Goal: Information Seeking & Learning: Find specific fact

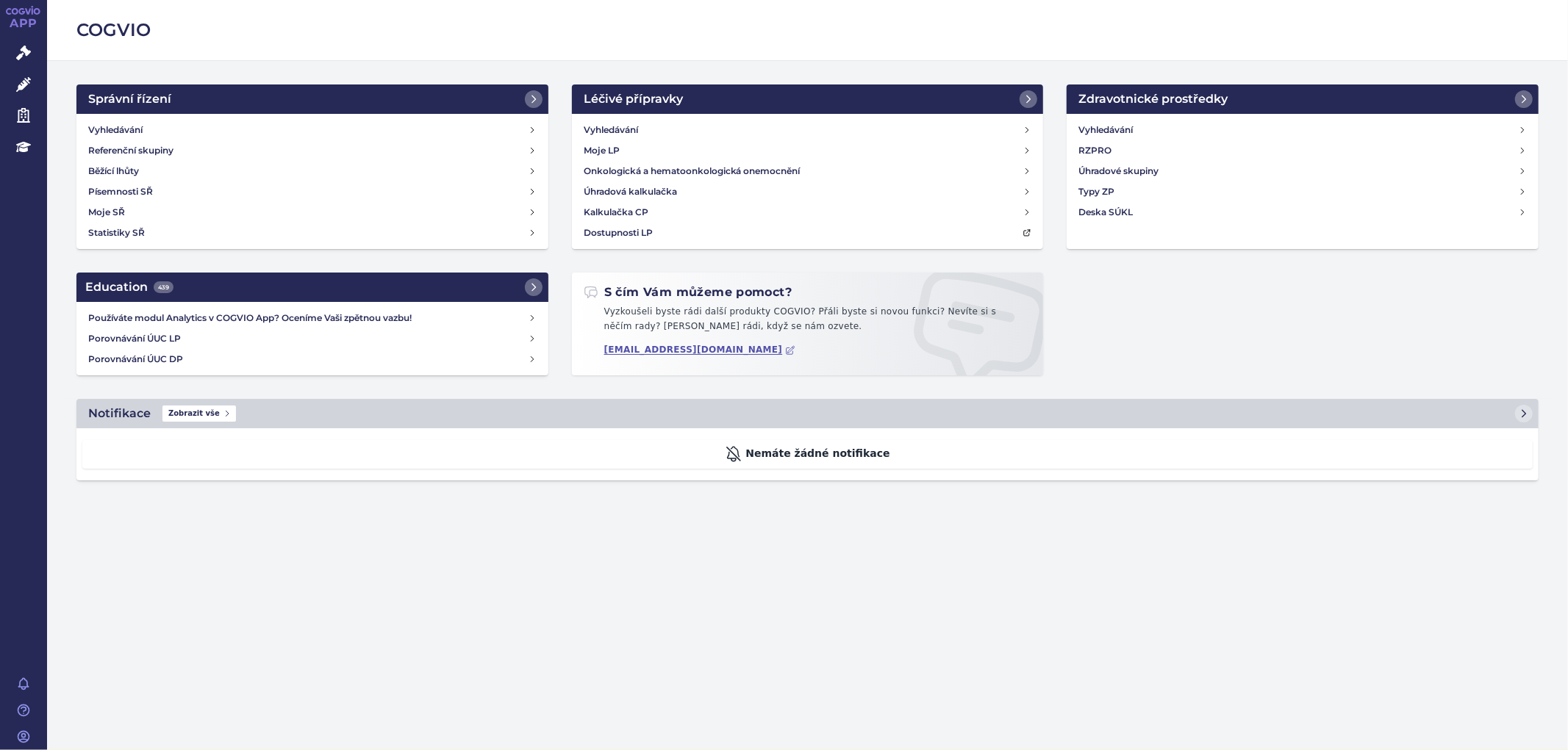
click at [445, 549] on div "COGVIO Správní řízení Vyhledávání Referenční skupiny Běžící lhůty Písemnosti SŘ…" at bounding box center [807, 375] width 1521 height 750
click at [729, 626] on div "COGVIO Správní řízení Vyhledávání Referenční skupiny Běžící lhůty Písemnosti SŘ…" at bounding box center [807, 375] width 1521 height 750
click at [607, 583] on div "COGVIO Správní řízení Vyhledávání Referenční skupiny Běžící lhůty Písemnosti SŘ…" at bounding box center [807, 375] width 1521 height 750
drag, startPoint x: 471, startPoint y: 701, endPoint x: 478, endPoint y: 696, distance: 8.6
click at [471, 701] on div "COGVIO Správní řízení Vyhledávání Referenční skupiny Běžící lhůty Písemnosti SŘ…" at bounding box center [807, 375] width 1521 height 750
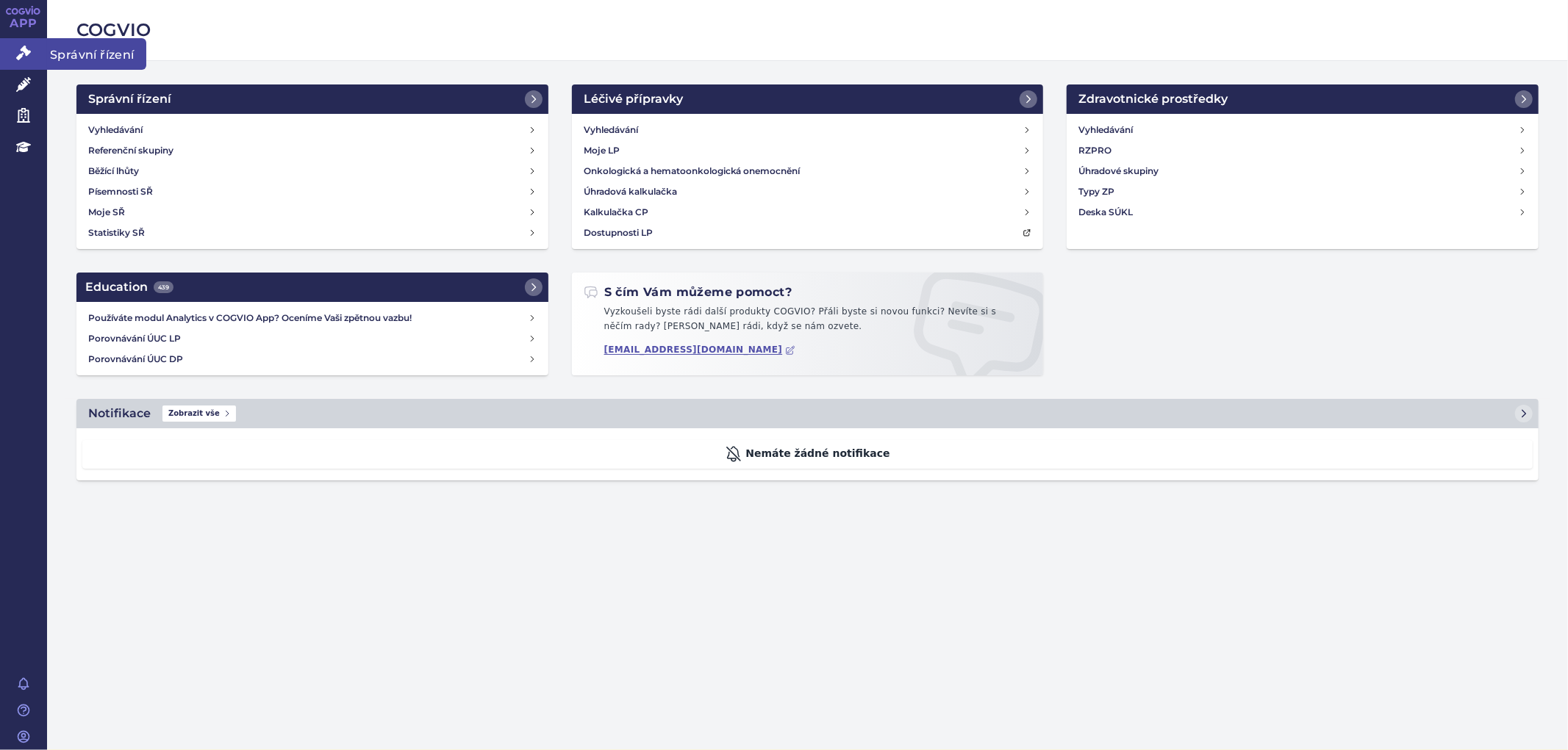
click at [18, 51] on icon at bounding box center [23, 52] width 15 height 15
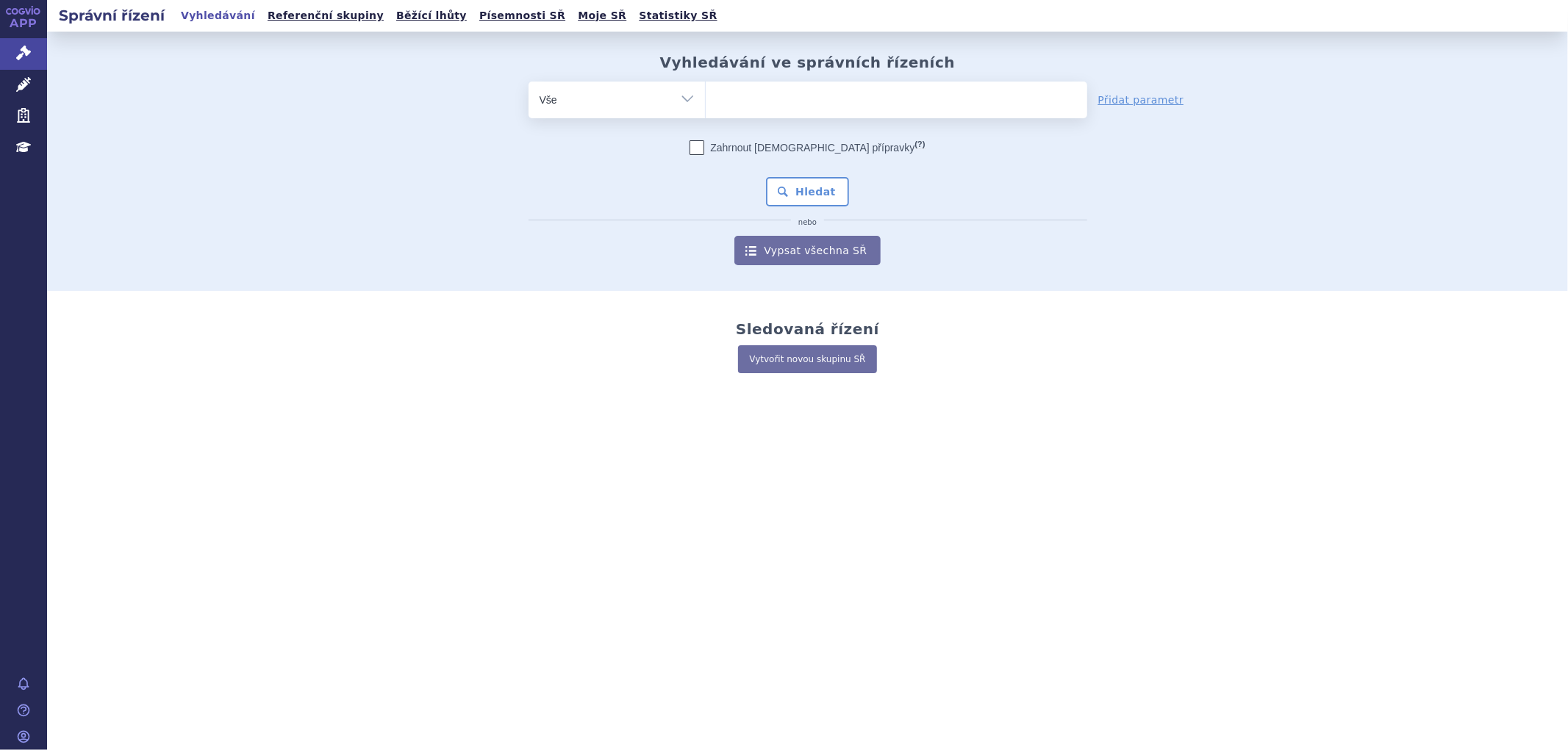
click at [802, 91] on ul at bounding box center [896, 97] width 381 height 31
click at [706, 91] on select at bounding box center [705, 99] width 1 height 37
type input "vy"
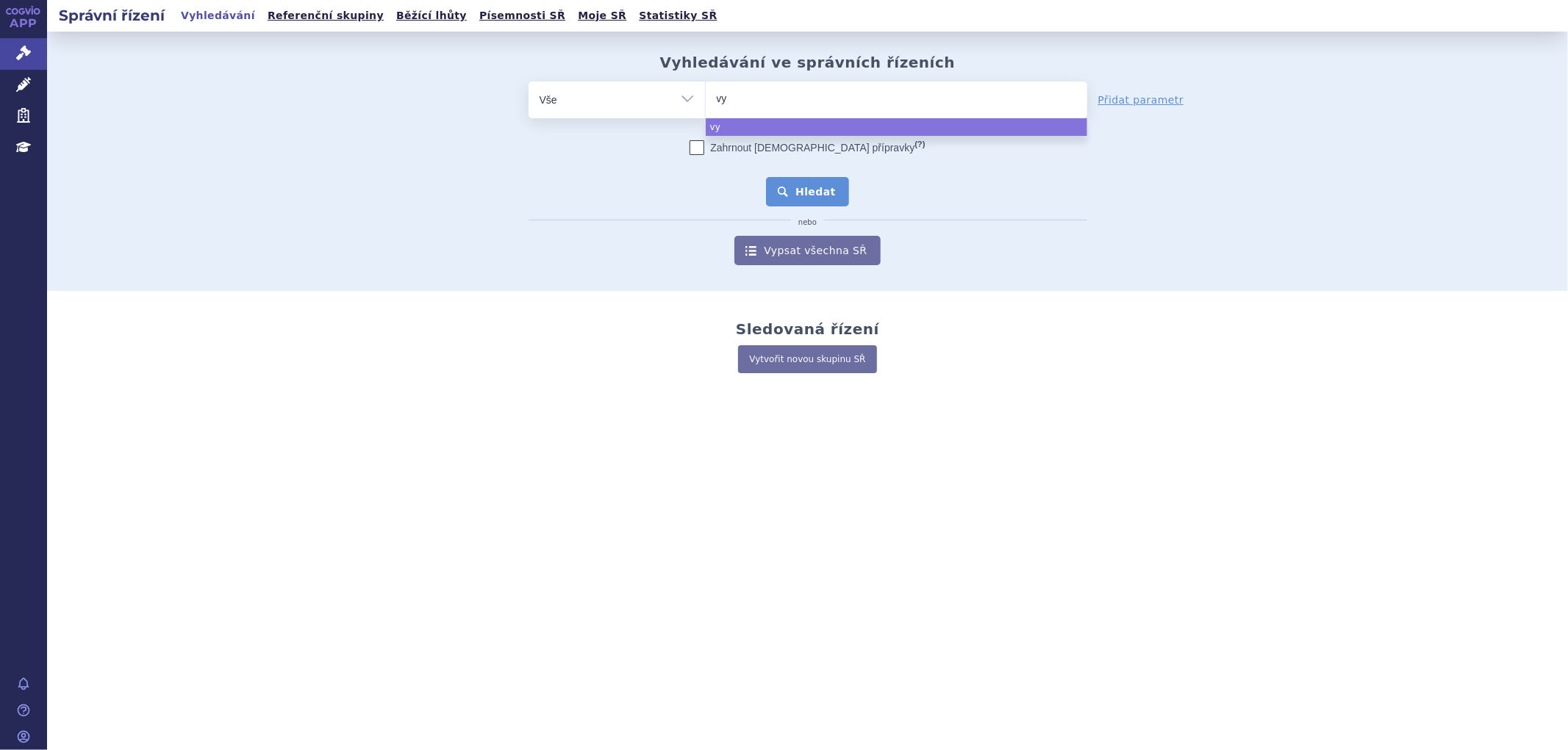
select select "vy"
click at [817, 196] on button "Hledat" at bounding box center [807, 191] width 83 height 29
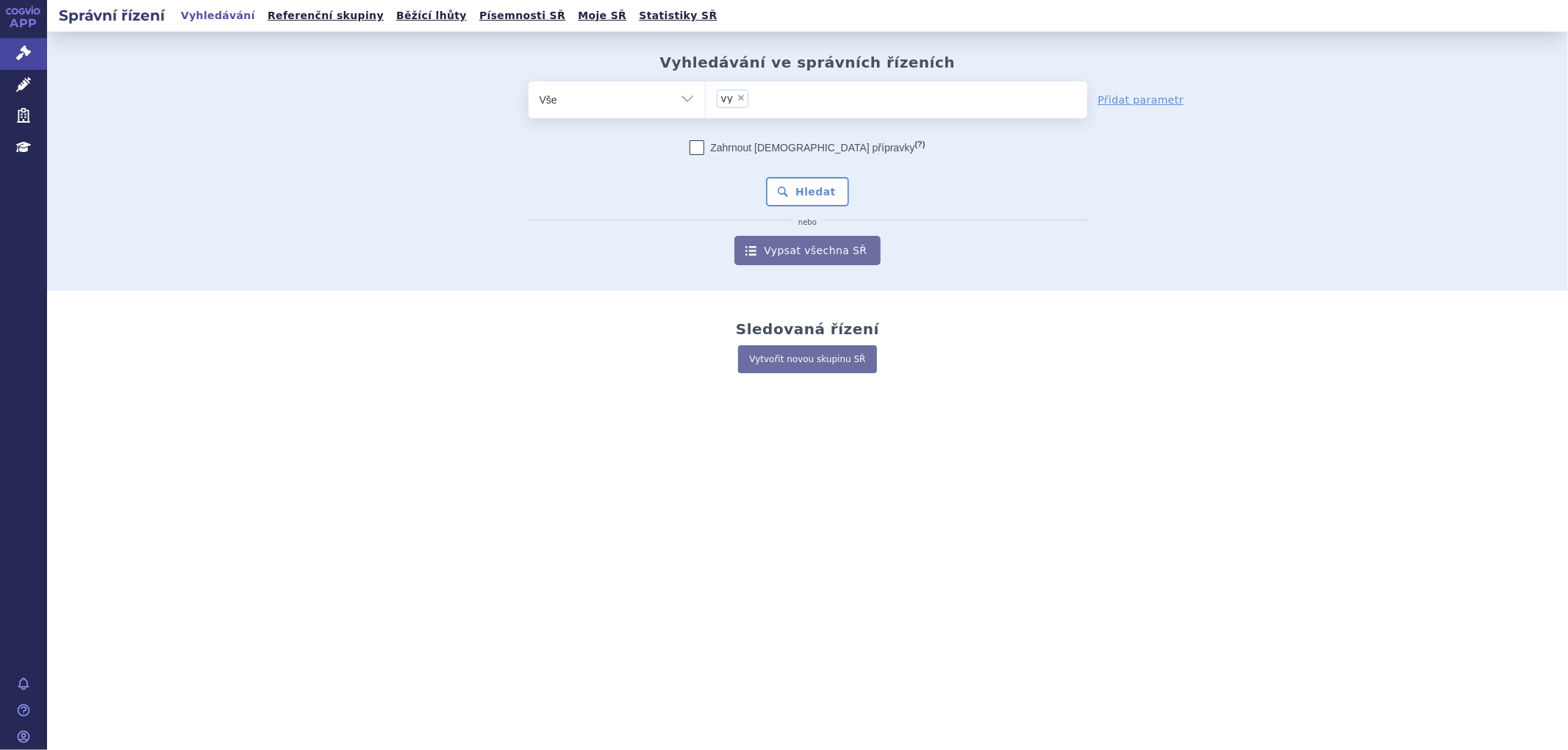
click at [769, 92] on ul "× vy" at bounding box center [896, 97] width 381 height 32
click at [706, 92] on select "vy" at bounding box center [705, 99] width 1 height 37
type input "vy"
select select
type input "vyl"
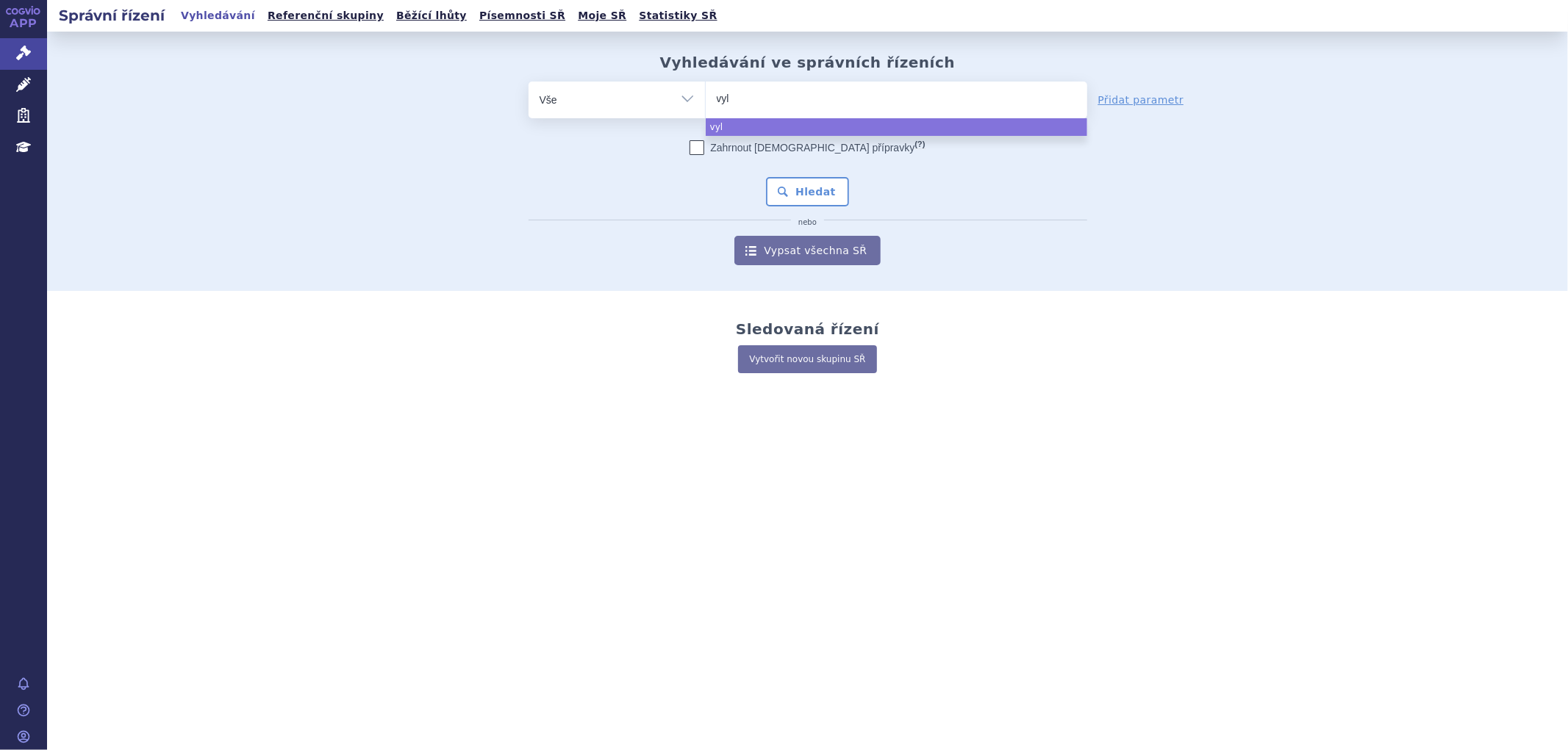
type input "vylo"
type input "vyloy"
select select "vyloy"
click at [807, 185] on button "Hledat" at bounding box center [807, 191] width 83 height 29
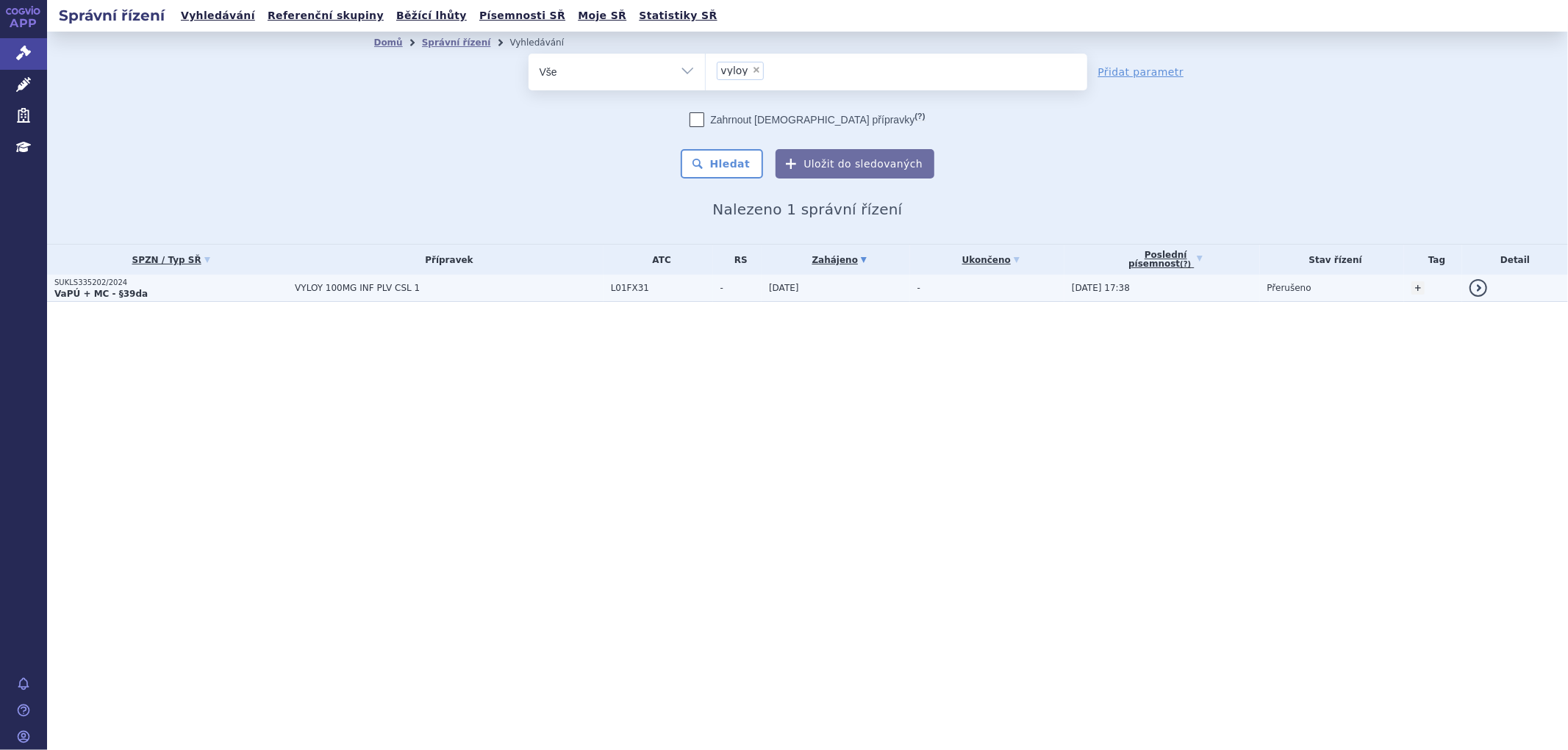
click at [444, 287] on span "VYLOY 100MG INF PLV CSL 1" at bounding box center [449, 288] width 308 height 10
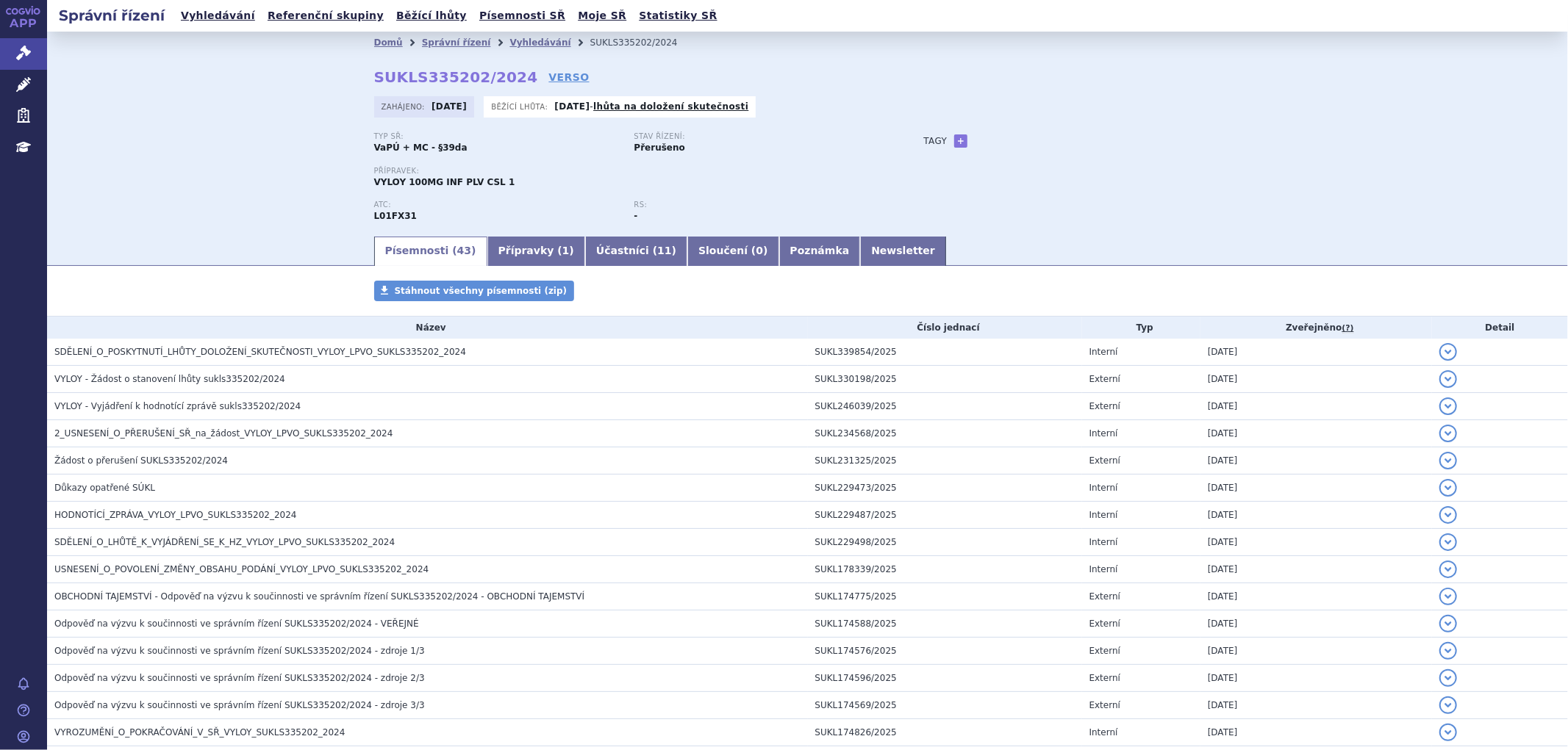
click at [1154, 92] on div "Domů Správní řízení Vyhledávání SUKLS335202/2024 SUKLS335202/2024 VERSO Zahájen…" at bounding box center [807, 144] width 926 height 181
click at [523, 252] on link "Přípravky ( 1 )" at bounding box center [536, 251] width 97 height 29
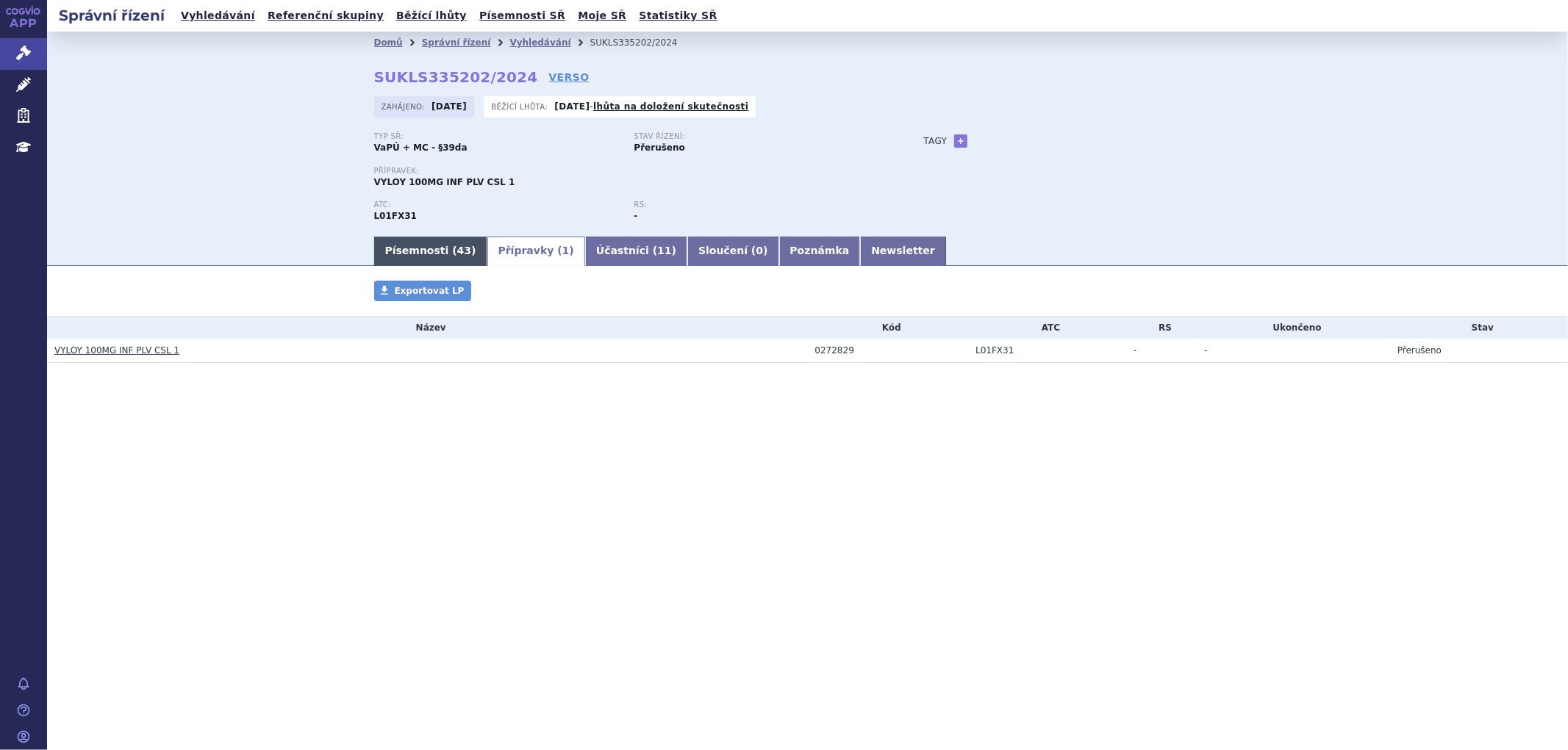
click at [457, 246] on span "43" at bounding box center [464, 250] width 14 height 12
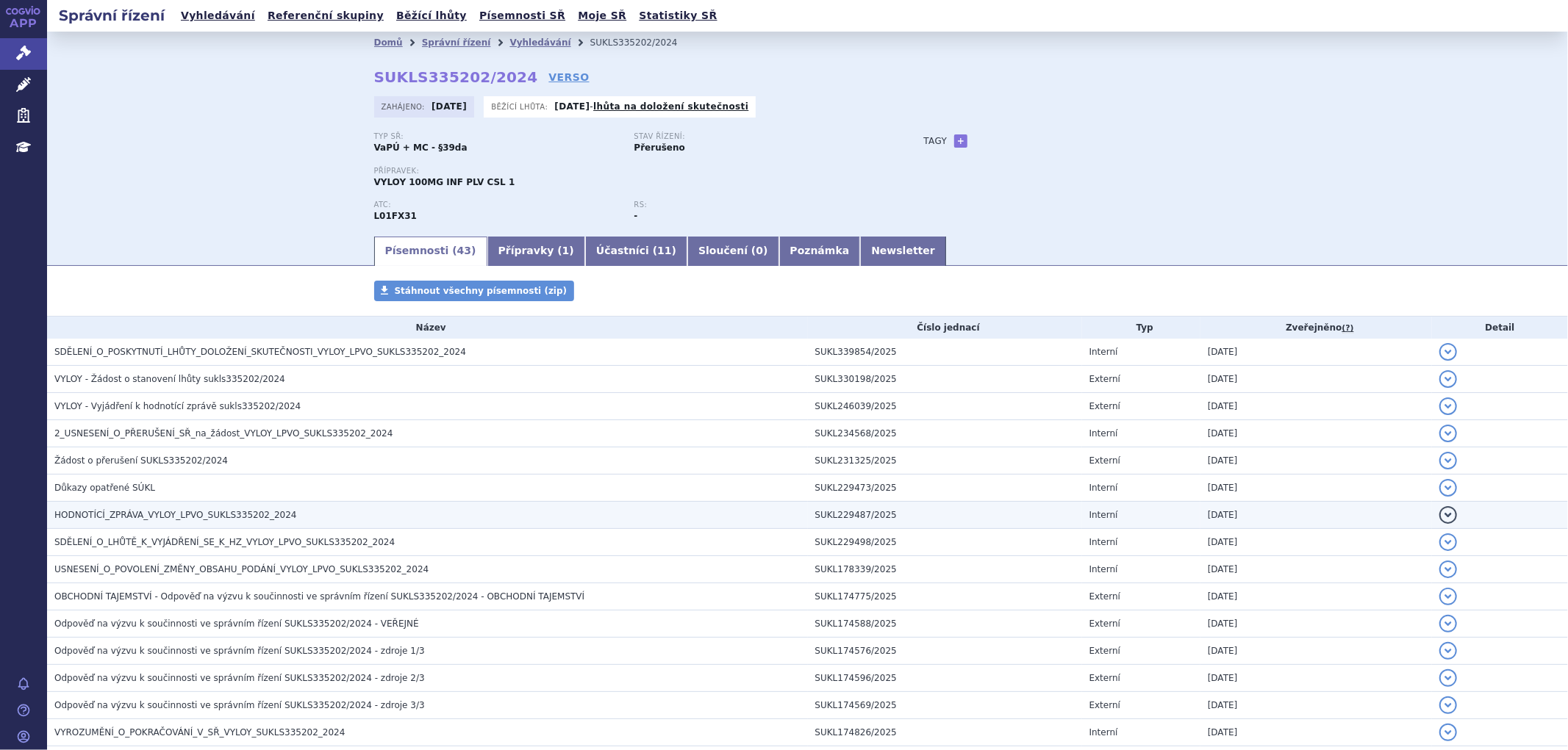
click at [181, 517] on span "HODNOTÍCÍ_ZPRÁVA_VYLOY_LPVO_SUKLS335202_2024" at bounding box center [176, 515] width 243 height 10
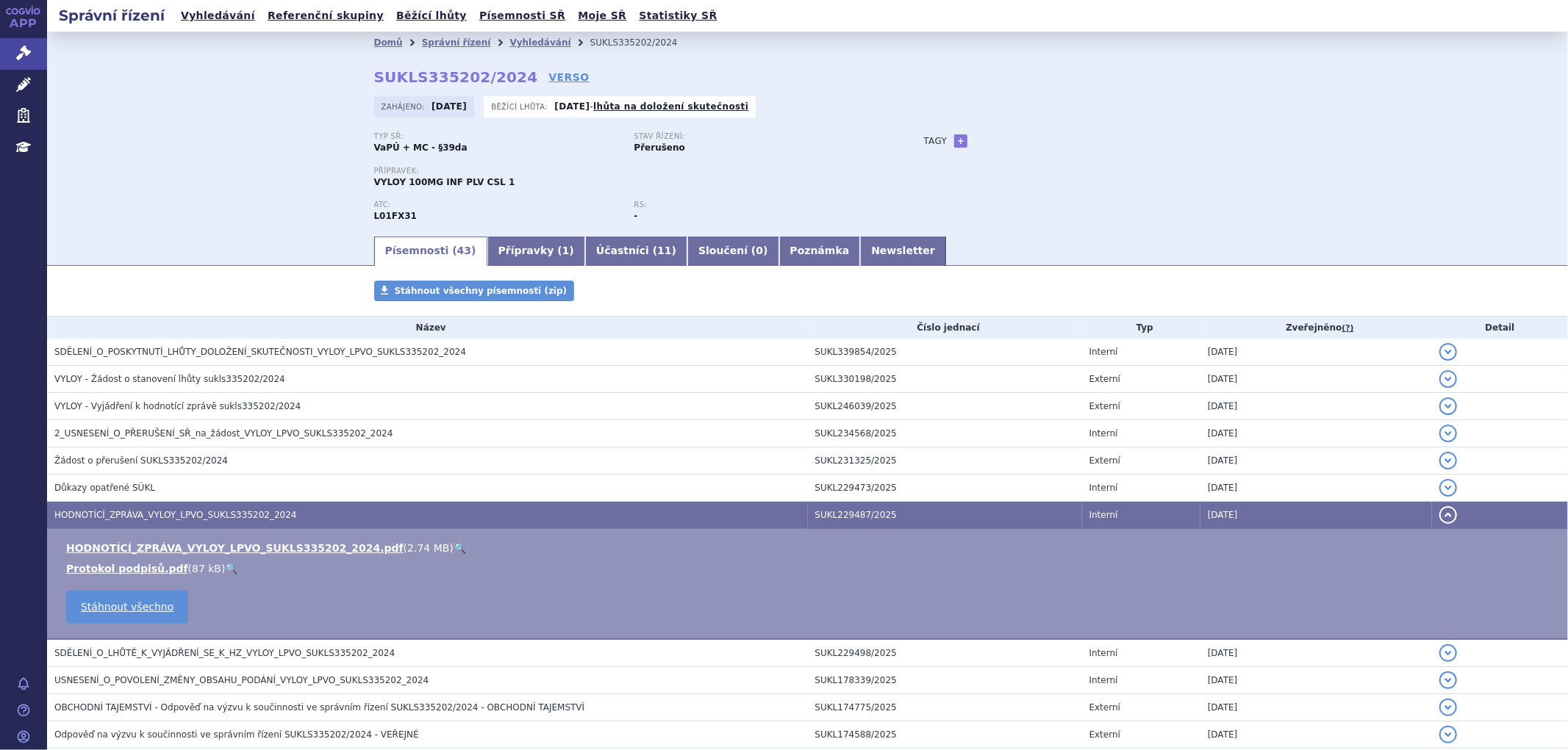
click at [308, 559] on ul "HODNOTÍCÍ_ZPRÁVA_VYLOY_LPVO_SUKLS335202_2024.pdf ( 2.74 MB ) 🔍 Protokol podpisů…" at bounding box center [807, 558] width 1491 height 35
click at [314, 547] on link "HODNOTÍCÍ_ZPRÁVA_VYLOY_LPVO_SUKLS335202_2024.pdf" at bounding box center [234, 548] width 338 height 12
click at [486, 153] on div "Typ SŘ: VaPÚ + MC - §39da" at bounding box center [504, 144] width 260 height 22
drag, startPoint x: 363, startPoint y: 79, endPoint x: 502, endPoint y: 79, distance: 139.0
click at [502, 79] on div "Domů Správní řízení Vyhledávání SUKLS335202/2024 SUKLS335202/2024 VERSO Zahájen…" at bounding box center [807, 144] width 926 height 181
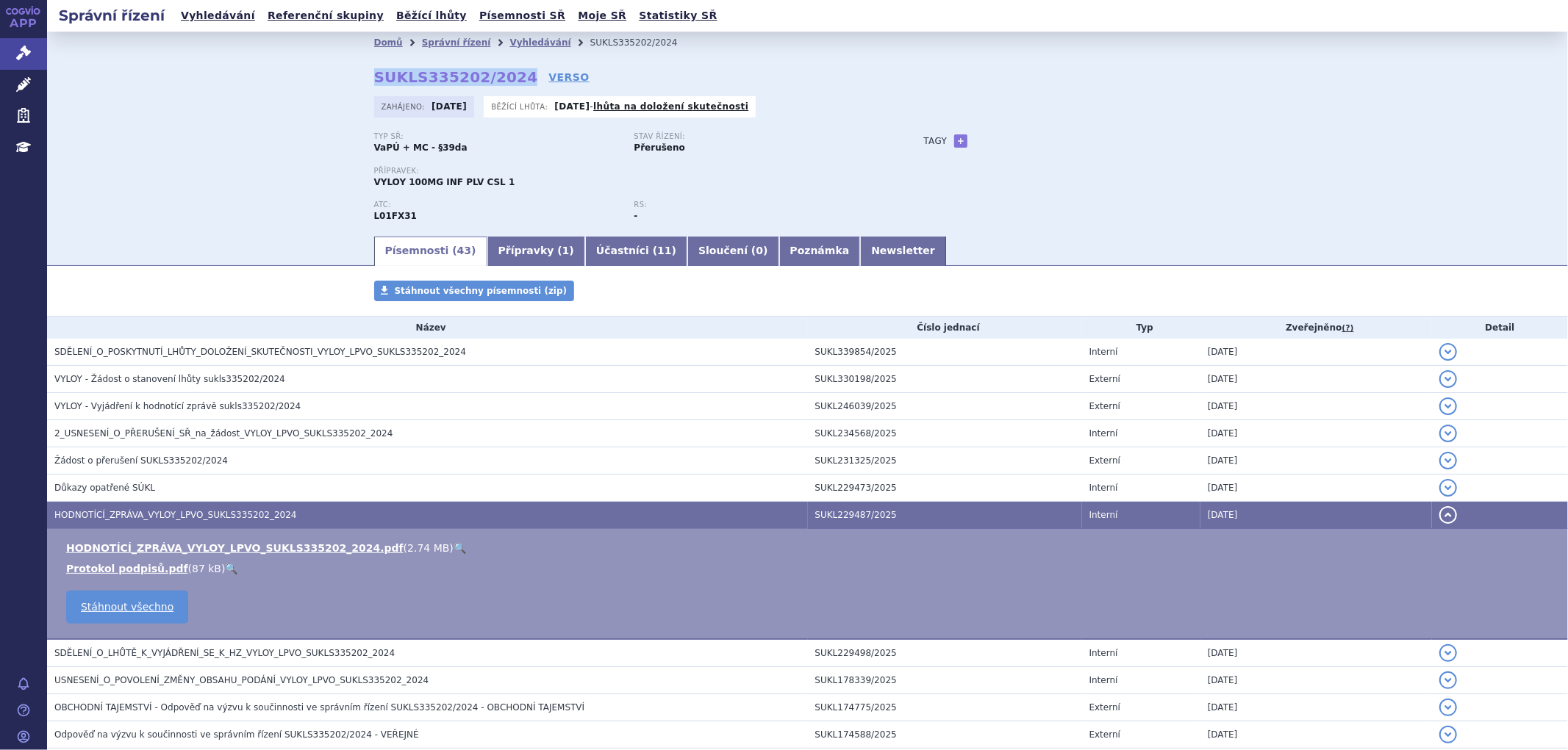
copy strong "SUKLS335202/2024"
click at [855, 68] on div "Domů Správní řízení Vyhledávání SUKLS335202/2024 SUKLS335202/2024 VERSO Zahájen…" at bounding box center [807, 144] width 926 height 181
click at [1441, 519] on button "detail" at bounding box center [1448, 515] width 18 height 18
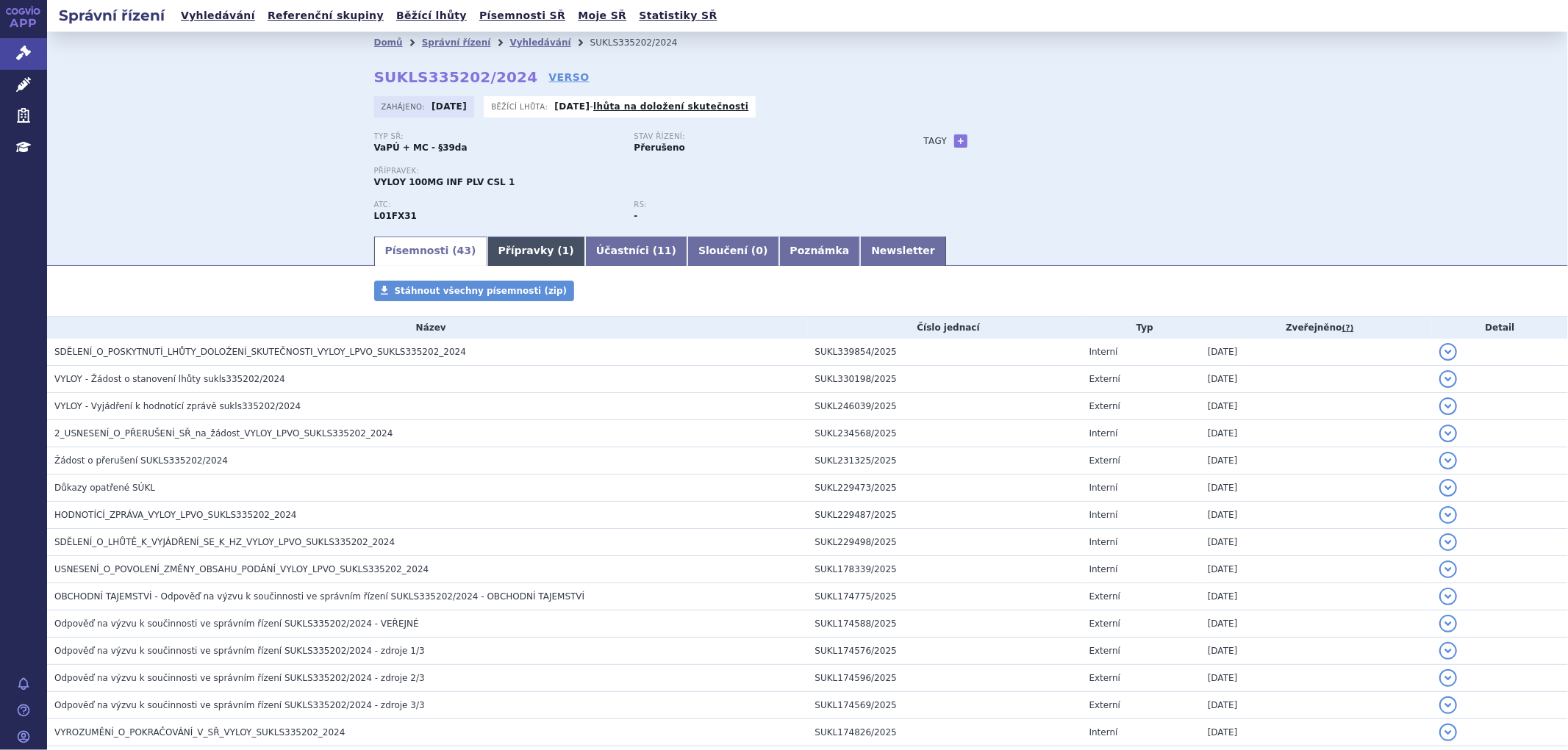
click at [524, 257] on link "Přípravky ( 1 )" at bounding box center [536, 251] width 97 height 29
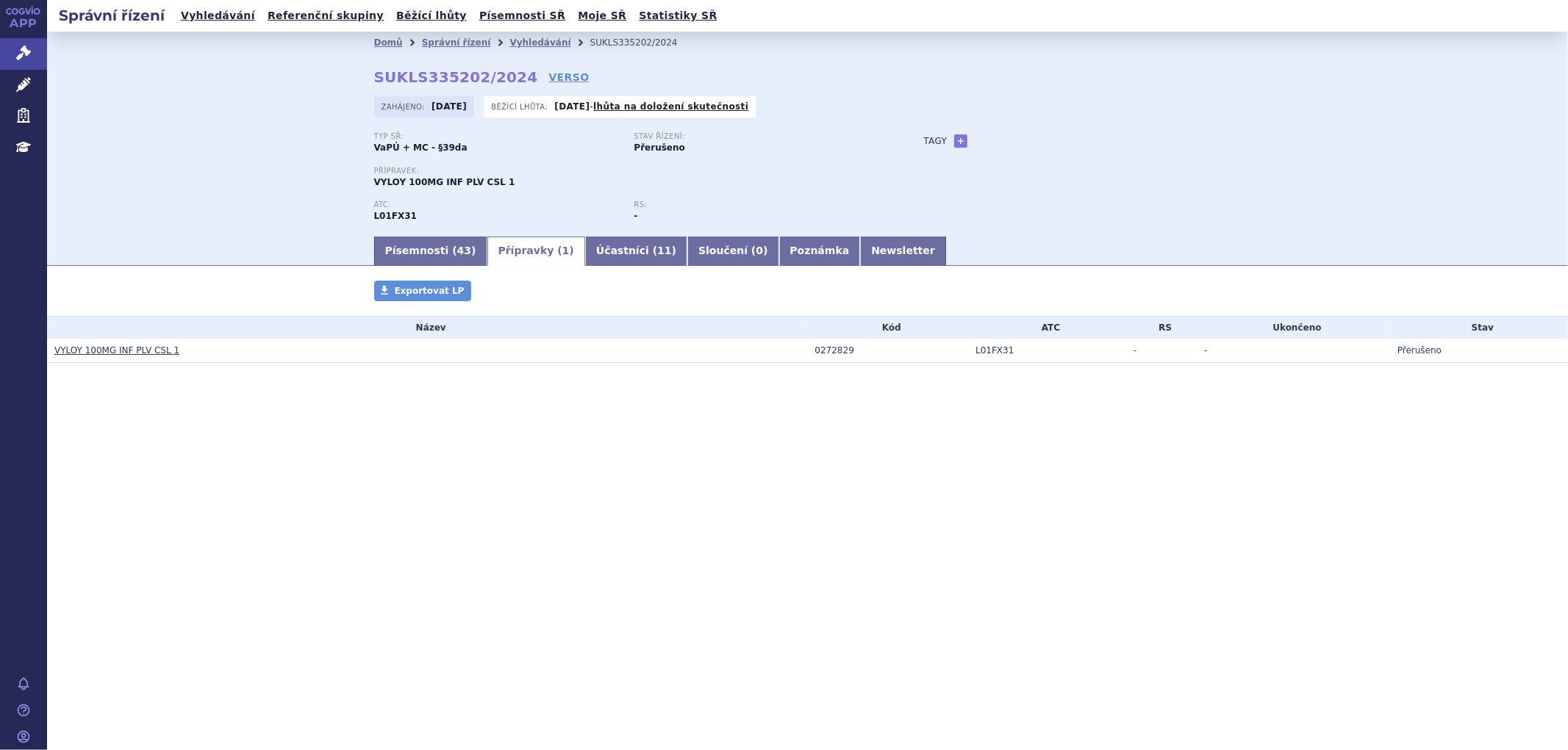
click at [133, 354] on link "VYLOY 100MG INF PLV CSL 1" at bounding box center [117, 350] width 125 height 10
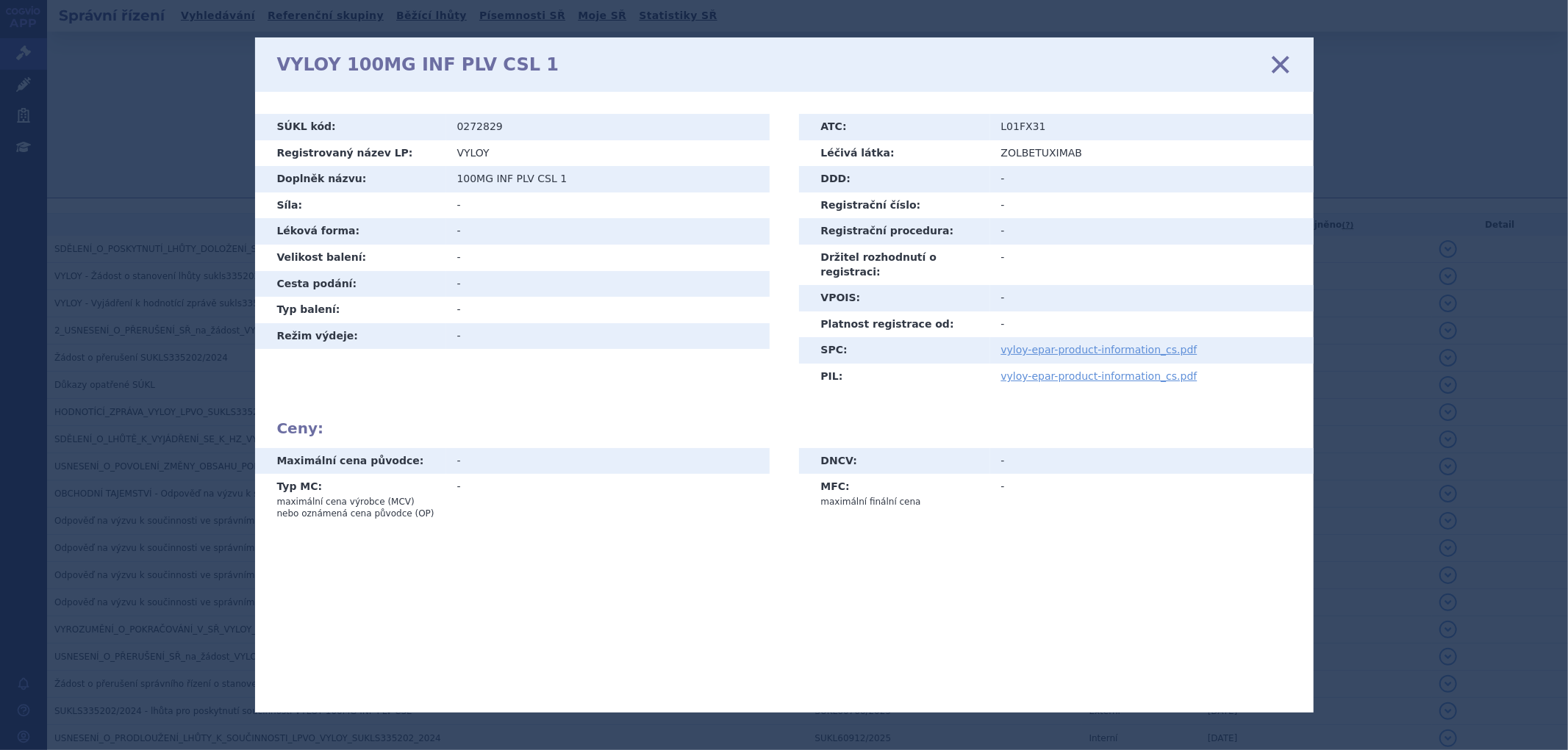
click at [509, 129] on td "0272829" at bounding box center [608, 126] width 323 height 26
drag, startPoint x: 457, startPoint y: 153, endPoint x: 484, endPoint y: 153, distance: 27.0
click at [484, 153] on td "VYLOY" at bounding box center [608, 153] width 323 height 26
drag, startPoint x: 500, startPoint y: 198, endPoint x: 483, endPoint y: 187, distance: 20.2
click at [500, 197] on td "-" at bounding box center [608, 205] width 323 height 26
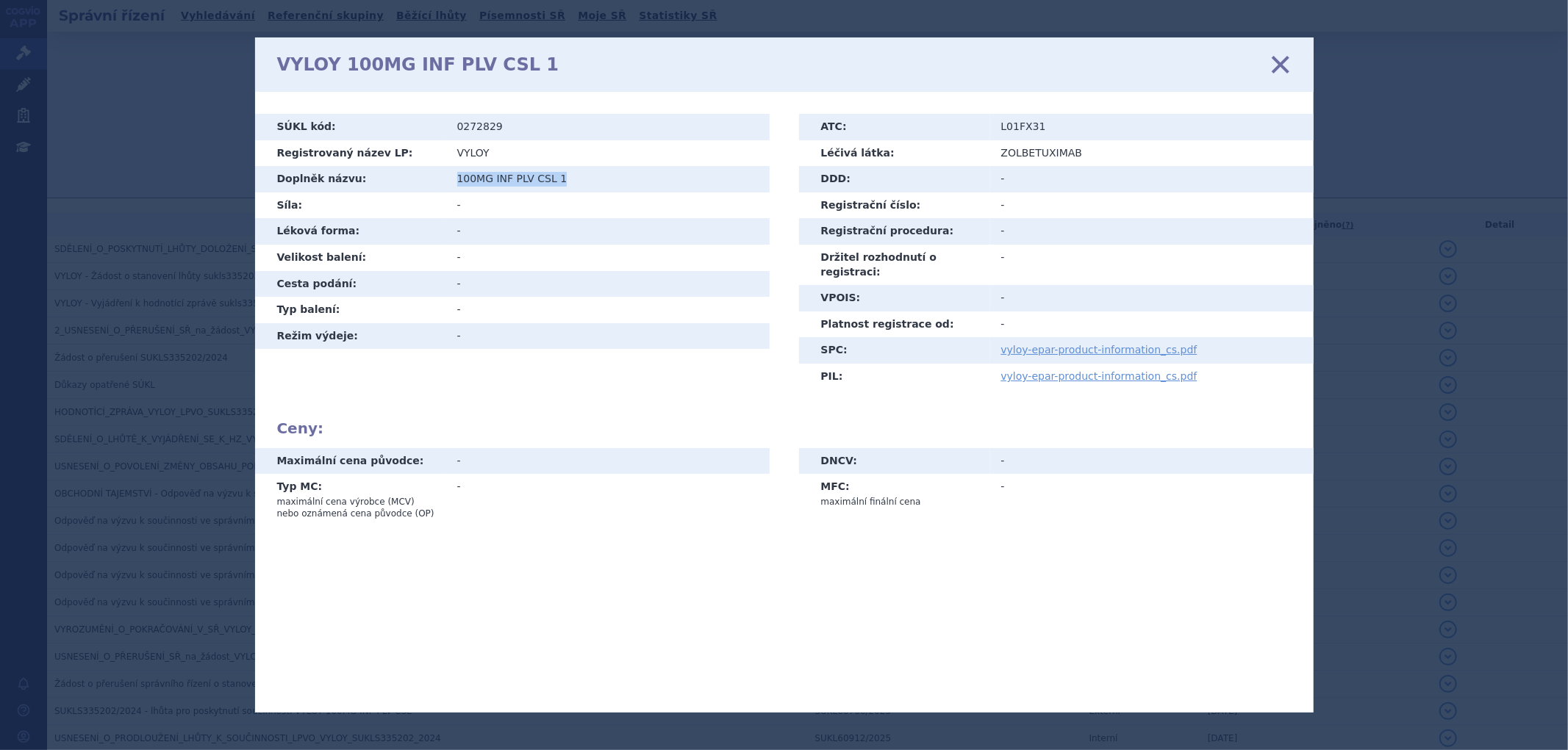
drag, startPoint x: 459, startPoint y: 176, endPoint x: 566, endPoint y: 177, distance: 107.0
click at [566, 177] on td "100MG INF PLV CSL 1" at bounding box center [608, 179] width 323 height 26
copy td "100MG INF PLV CSL 1"
click at [1277, 65] on icon at bounding box center [1279, 65] width 31 height 31
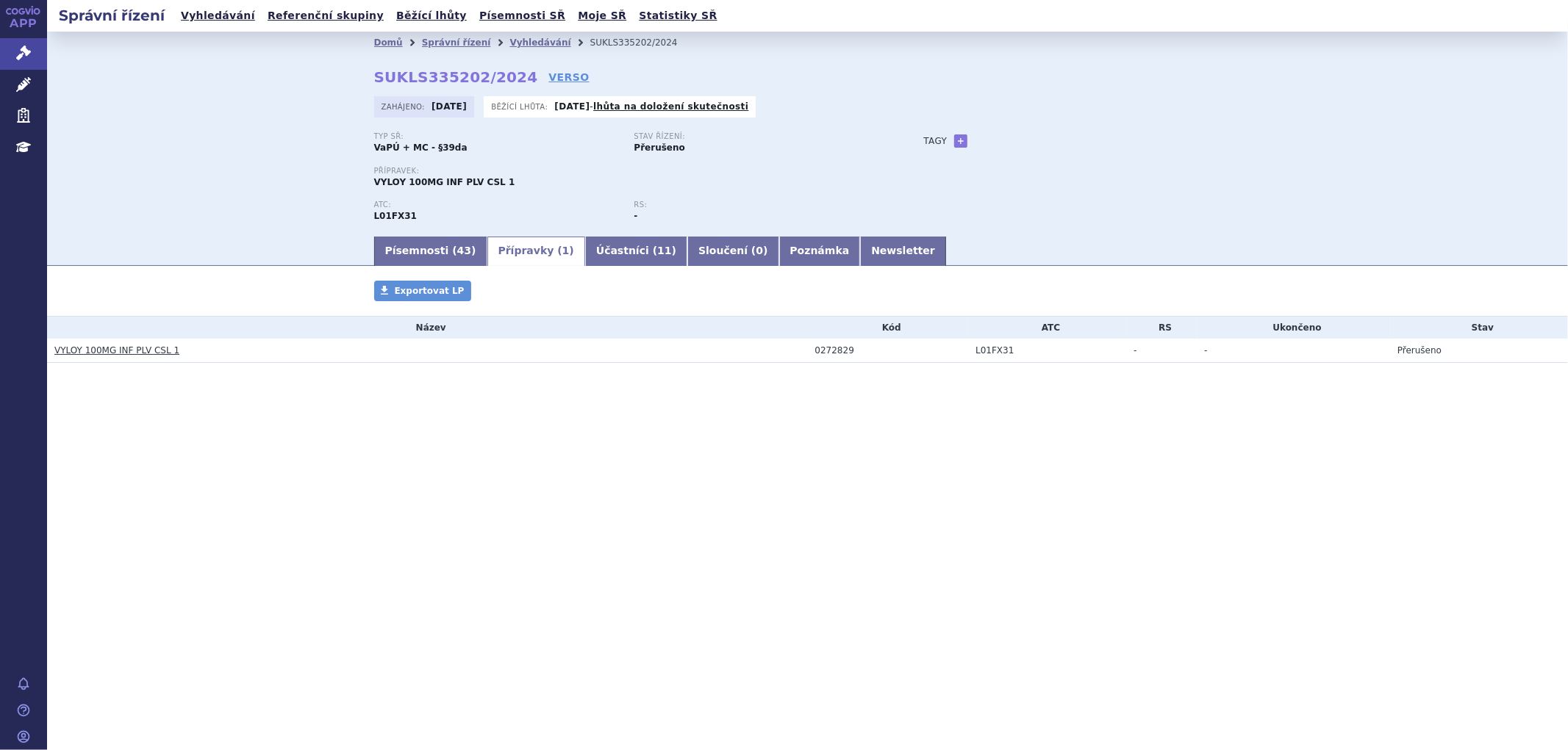
click at [1031, 115] on div "Zahájeno: [DATE] Běžící lhůta: [DATE] - lhůta na doložení skutečnosti" at bounding box center [807, 111] width 867 height 29
